Goal: Task Accomplishment & Management: Manage account settings

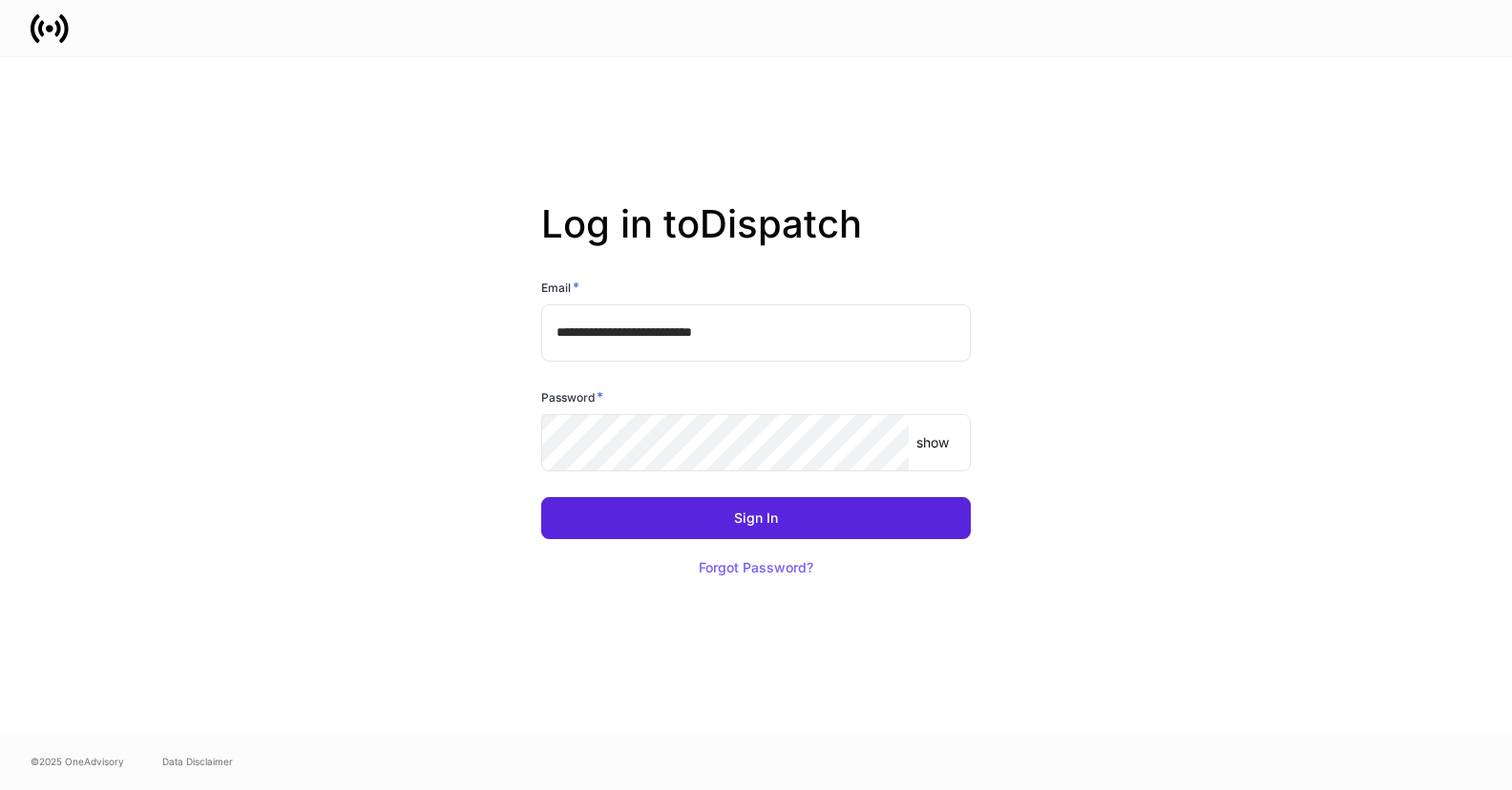
click at [646, 483] on div "Sign In Forgot Password?" at bounding box center [748, 532] width 444 height 115
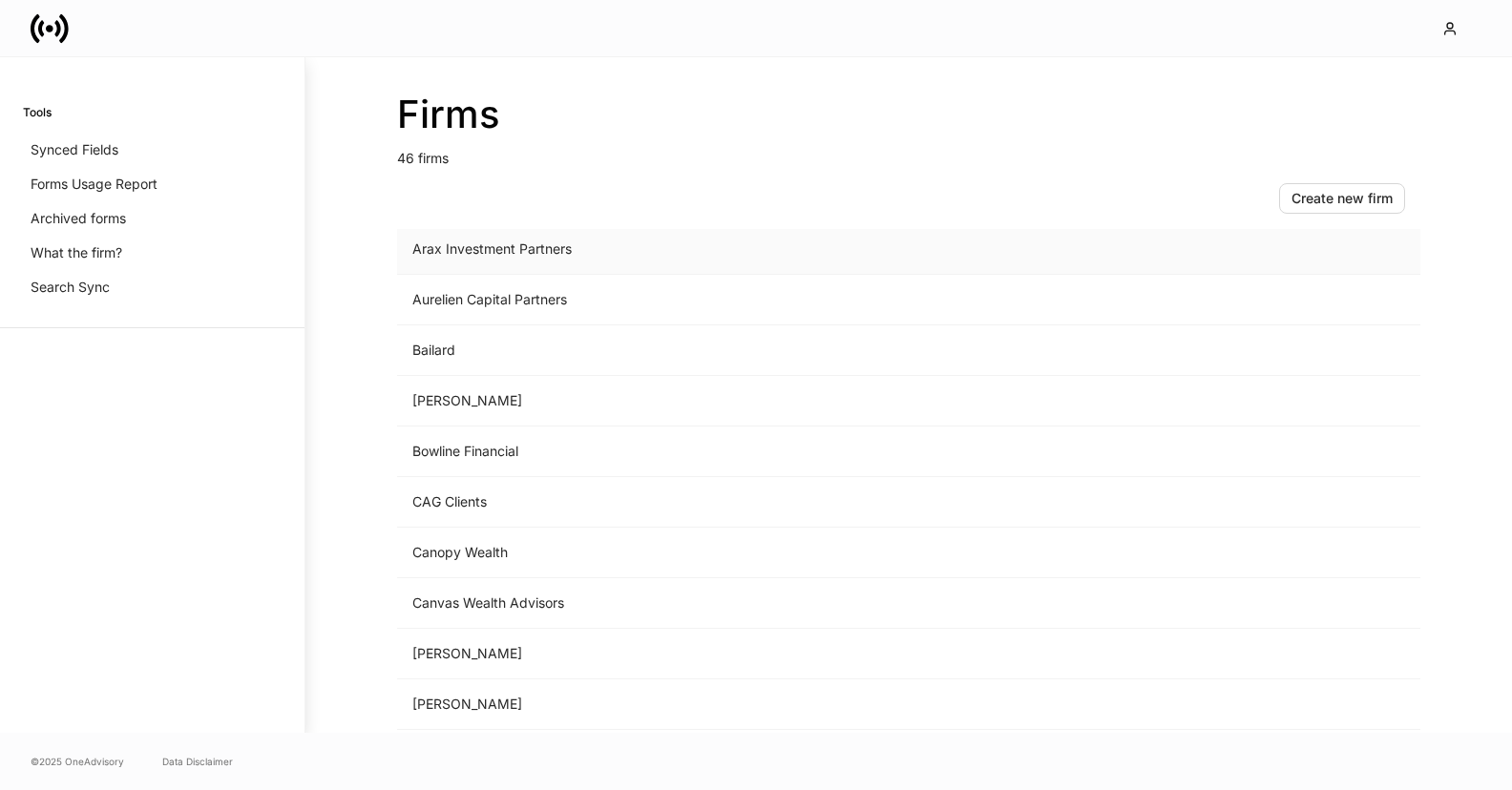
scroll to position [597, 0]
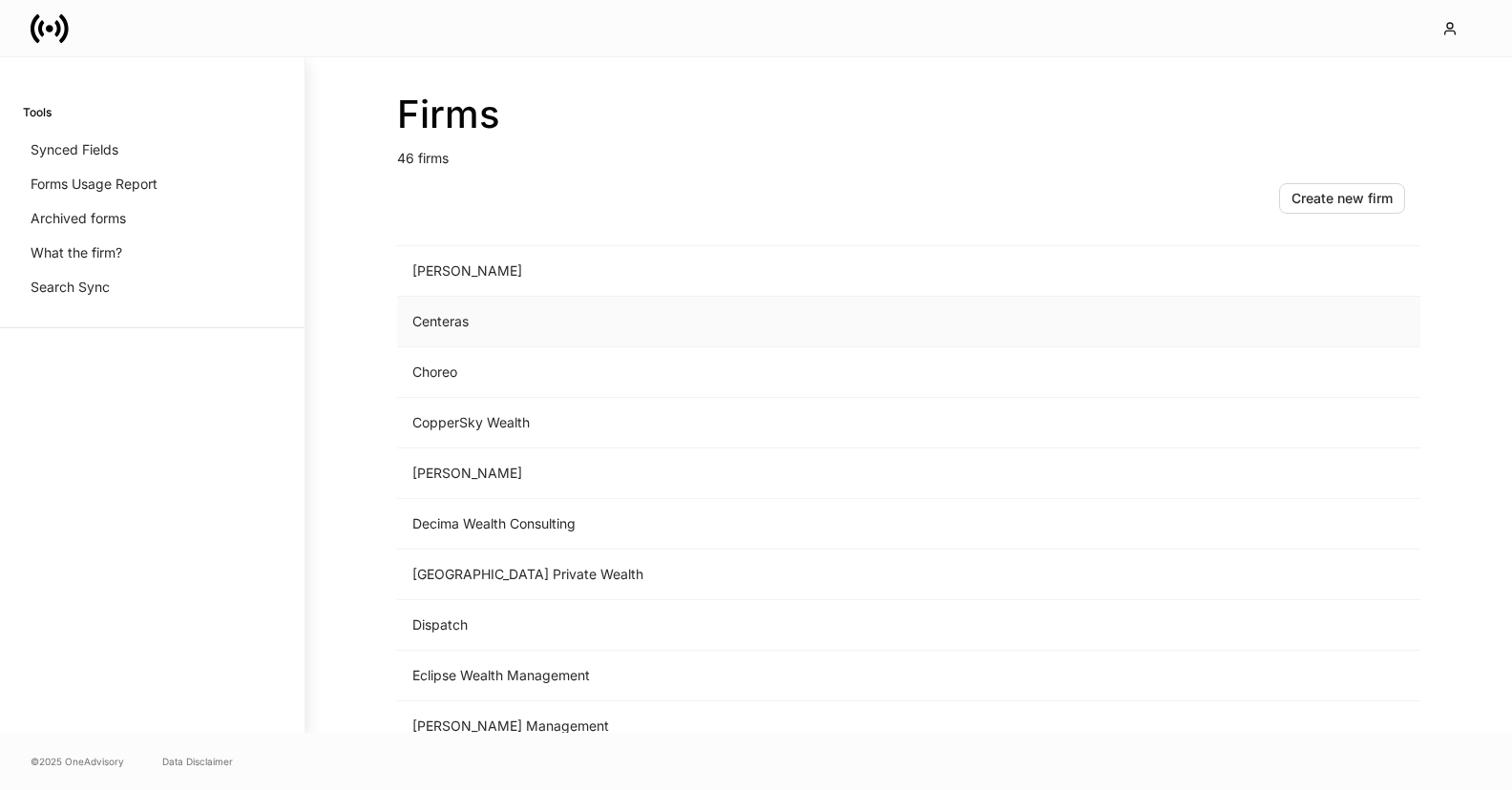
click at [442, 320] on td "Centeras" at bounding box center [750, 322] width 707 height 50
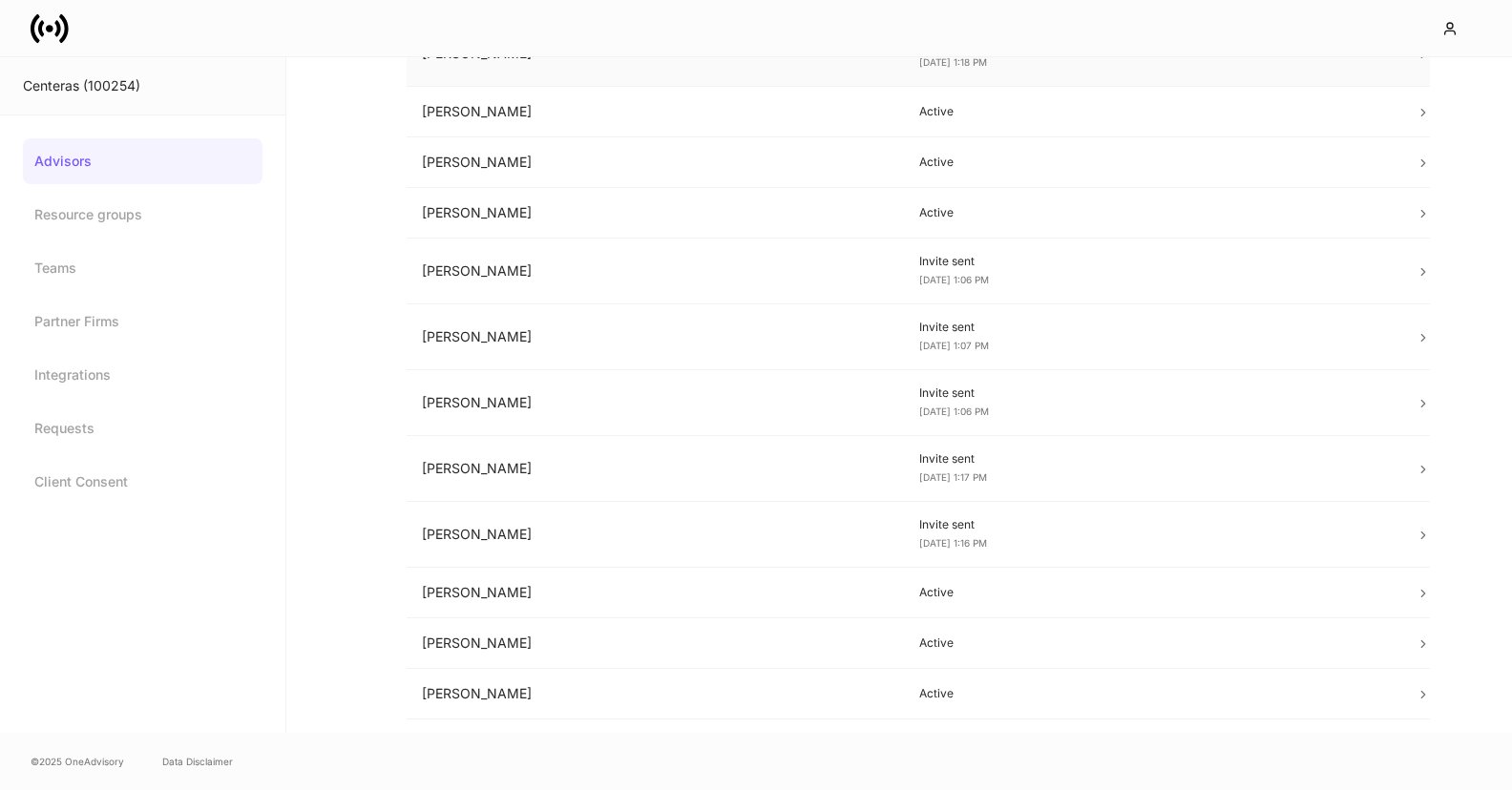
scroll to position [547, 0]
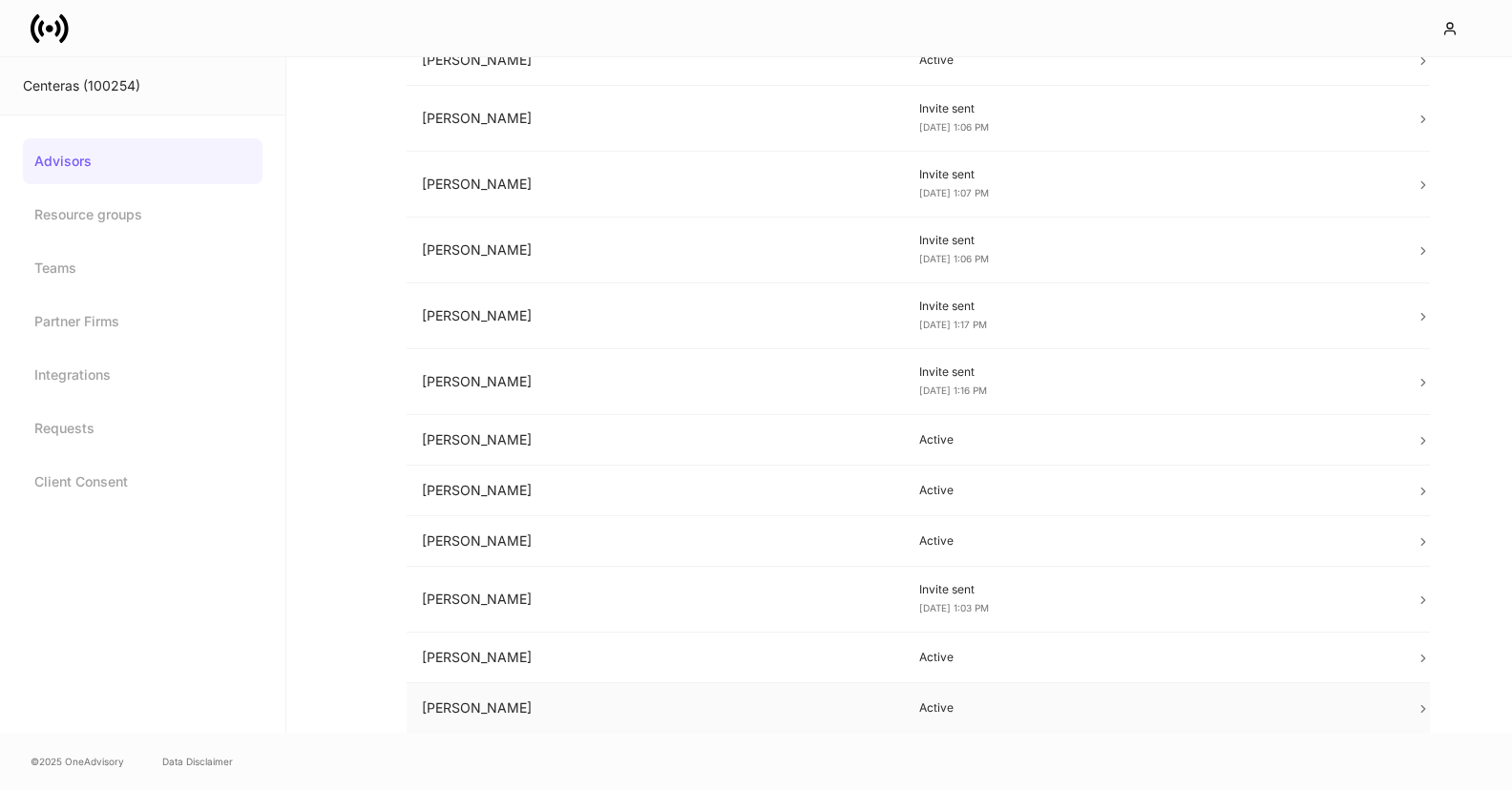
click at [477, 683] on td "Travis Grieb" at bounding box center [655, 708] width 497 height 50
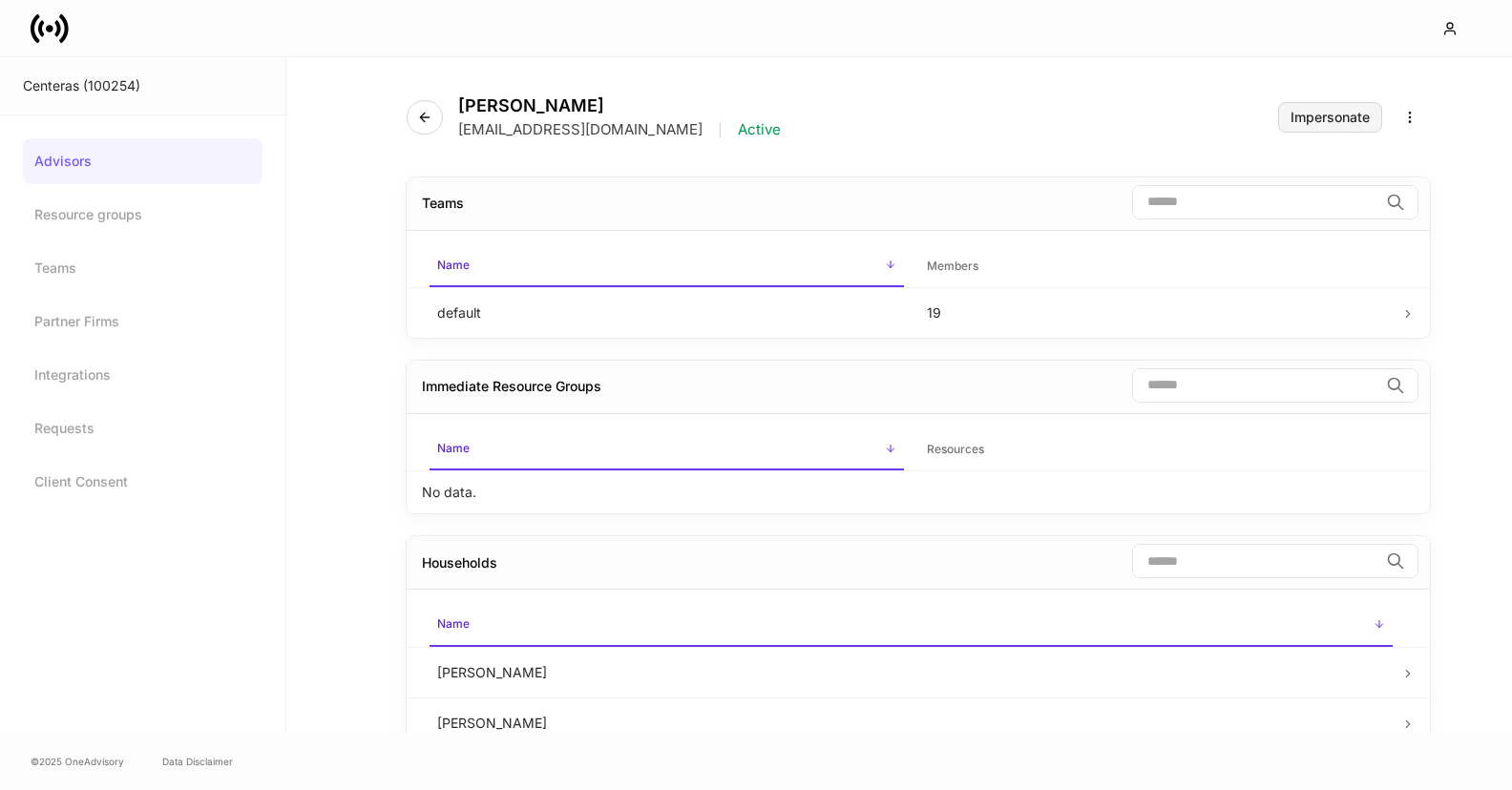
click at [1293, 118] on div "Impersonate" at bounding box center [1330, 117] width 80 height 14
click at [137, 154] on link "Advisors" at bounding box center [143, 161] width 240 height 46
